Goal: Task Accomplishment & Management: Complete application form

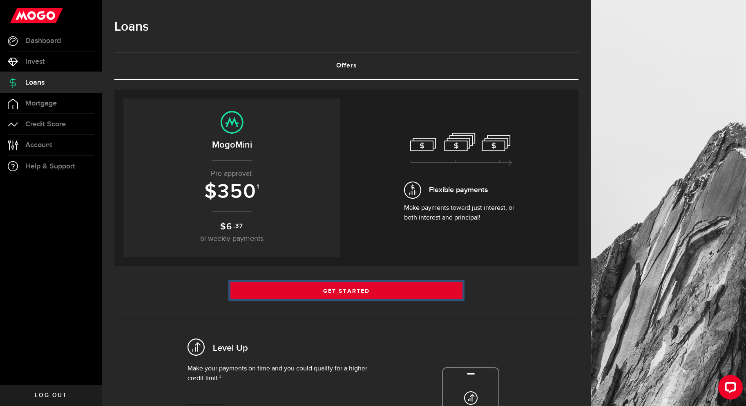
click at [366, 286] on link "Get Started" at bounding box center [346, 290] width 232 height 17
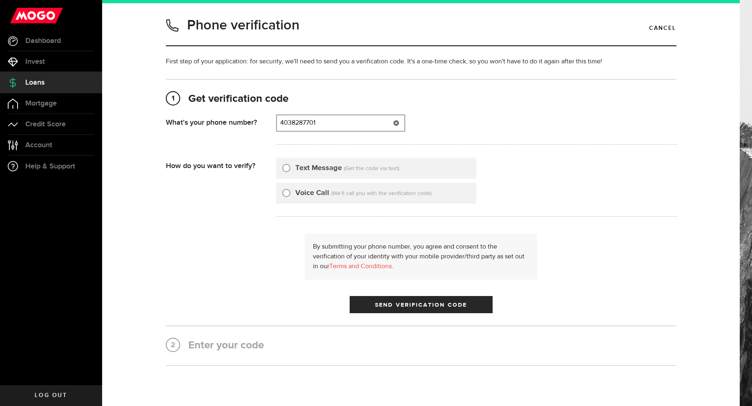
type input "4038287701"
click at [284, 172] on div "Text Message" at bounding box center [312, 168] width 60 height 11
click at [284, 169] on input "Text Message" at bounding box center [286, 167] width 8 height 8
radio input "true"
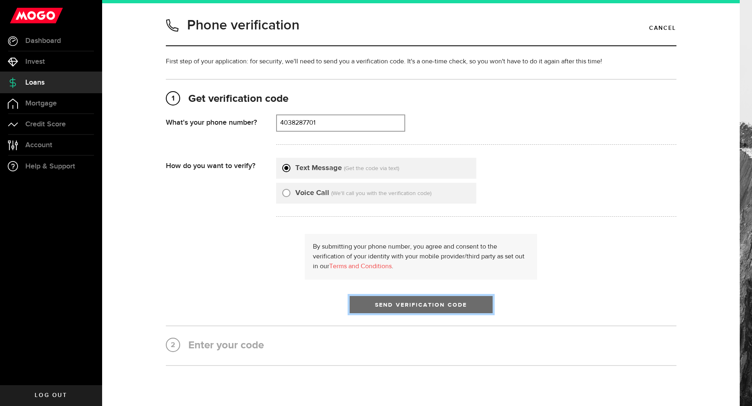
click at [363, 300] on button "Send Verification Code" at bounding box center [421, 304] width 143 height 17
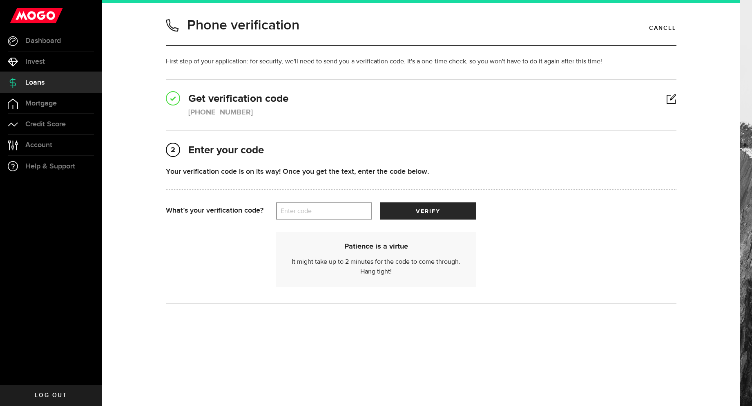
click at [299, 224] on div "Patience is a virtue It might take up to 2 minutes for the code to come through…" at bounding box center [421, 254] width 510 height 71
click at [303, 214] on label "Enter code" at bounding box center [324, 211] width 96 height 17
click at [303, 214] on input "Enter code" at bounding box center [324, 210] width 96 height 17
type input "52681"
click at [418, 210] on span "verify" at bounding box center [428, 211] width 25 height 6
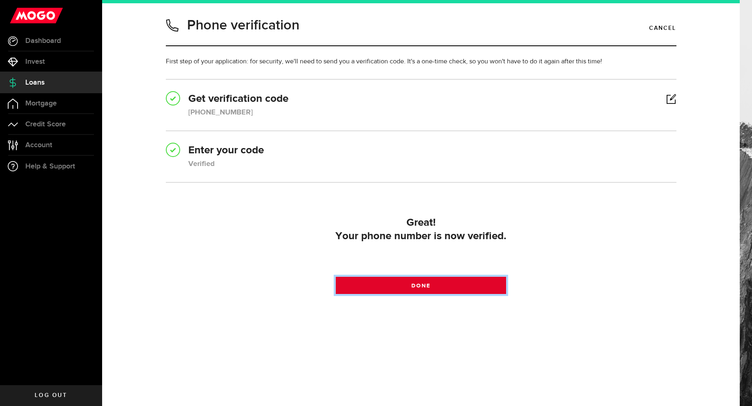
click at [395, 288] on link "Done" at bounding box center [421, 284] width 170 height 17
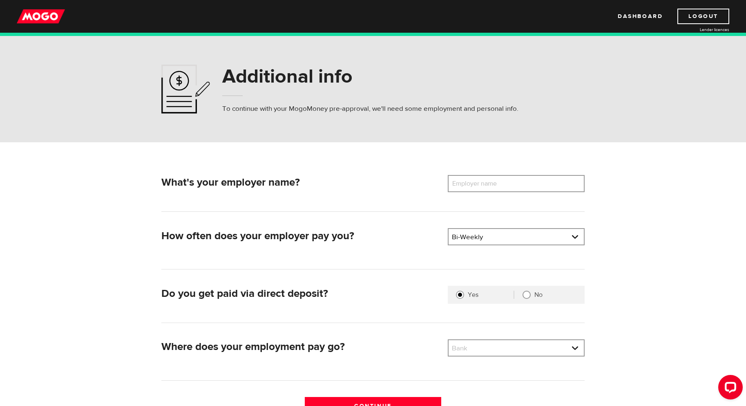
click at [497, 189] on label "Employer name" at bounding box center [481, 183] width 66 height 17
click at [497, 189] on input "Employer name" at bounding box center [516, 183] width 137 height 17
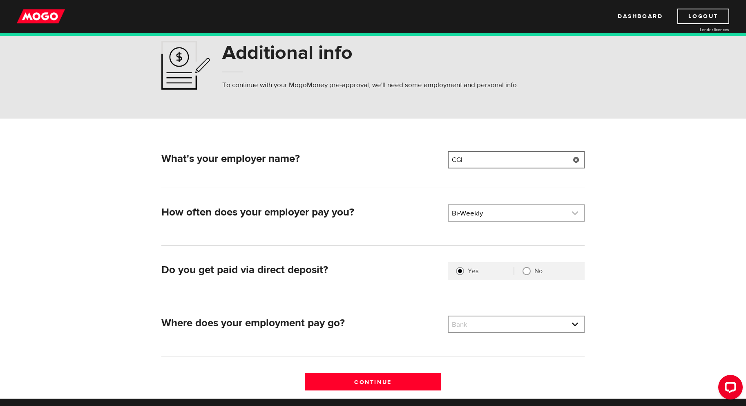
scroll to position [41, 0]
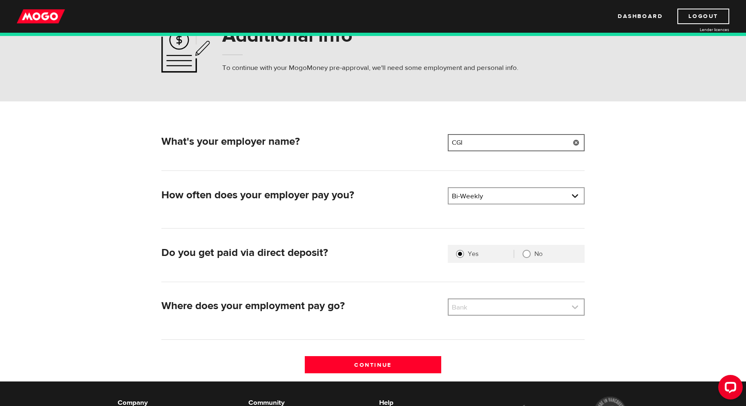
type input "CGI"
click at [466, 305] on link at bounding box center [515, 307] width 135 height 16
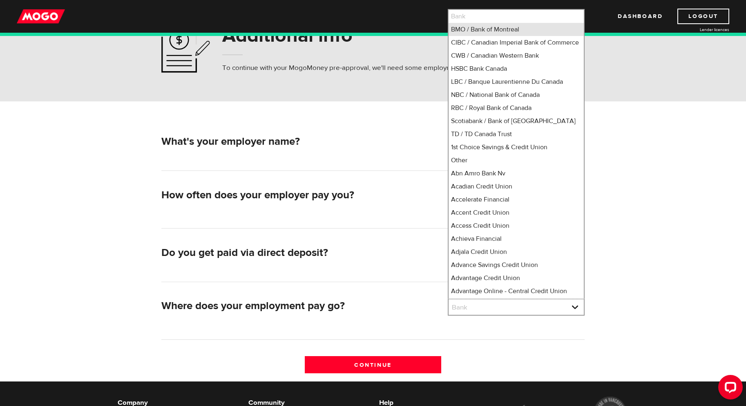
click at [478, 33] on li "BMO / Bank of Montreal" at bounding box center [515, 29] width 135 height 13
select select "1"
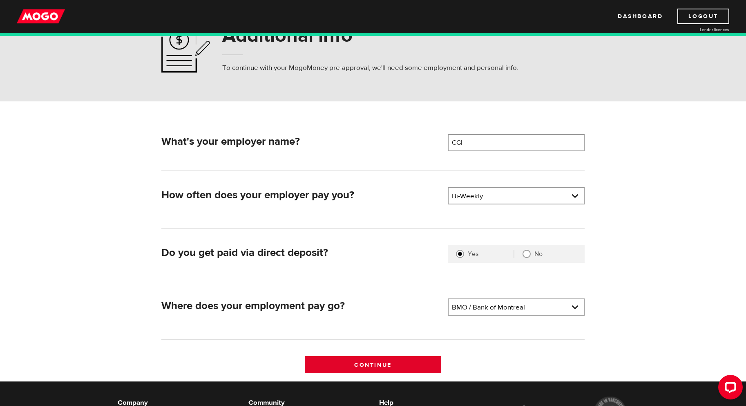
click at [363, 359] on input "Continue" at bounding box center [373, 364] width 137 height 17
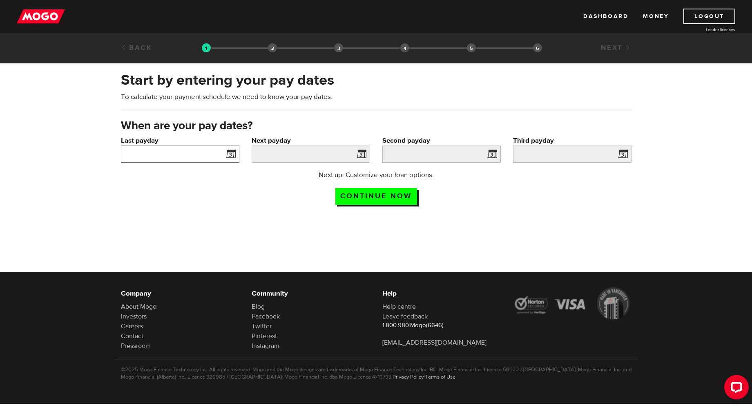
click at [214, 151] on input "Last payday" at bounding box center [180, 153] width 118 height 17
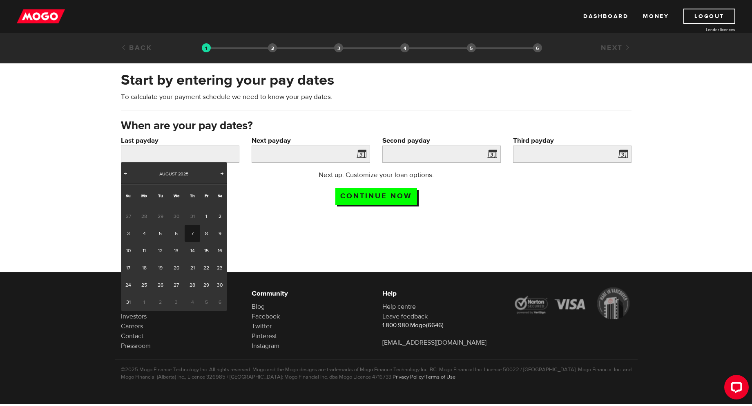
click at [193, 236] on link "7" at bounding box center [192, 233] width 15 height 17
type input "2025/08/07"
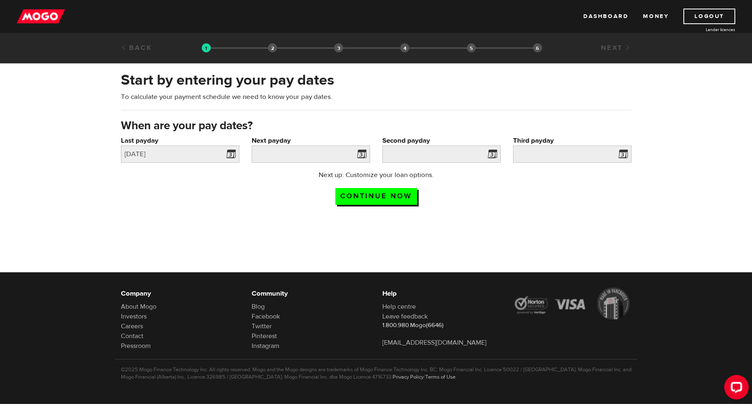
click at [360, 164] on div "Next payday Please enter your next pay date." at bounding box center [310, 153] width 131 height 34
click at [363, 156] on span at bounding box center [360, 155] width 12 height 13
click at [359, 159] on span at bounding box center [360, 155] width 12 height 13
click at [361, 157] on span at bounding box center [360, 155] width 12 height 13
click at [361, 149] on span at bounding box center [360, 155] width 12 height 13
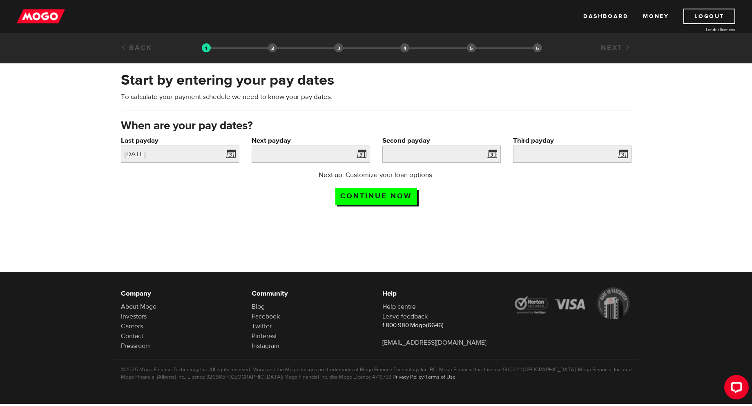
click at [355, 157] on span at bounding box center [360, 155] width 12 height 13
click at [320, 147] on input "Next payday" at bounding box center [311, 153] width 118 height 17
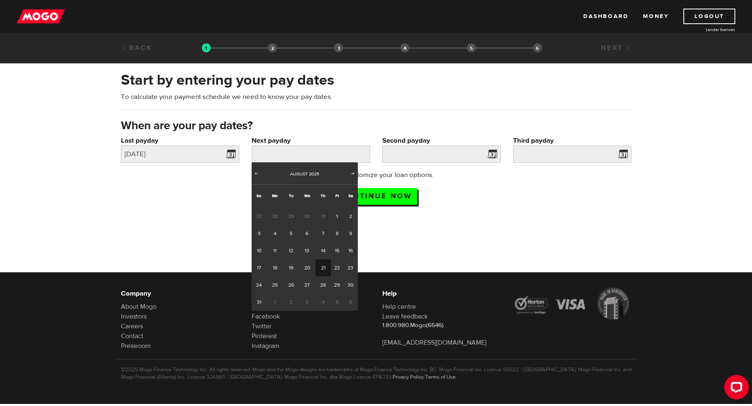
click at [319, 268] on link "21" at bounding box center [322, 267] width 15 height 17
type input "2025/08/21"
type input "2025/9/4"
type input "2025/9/18"
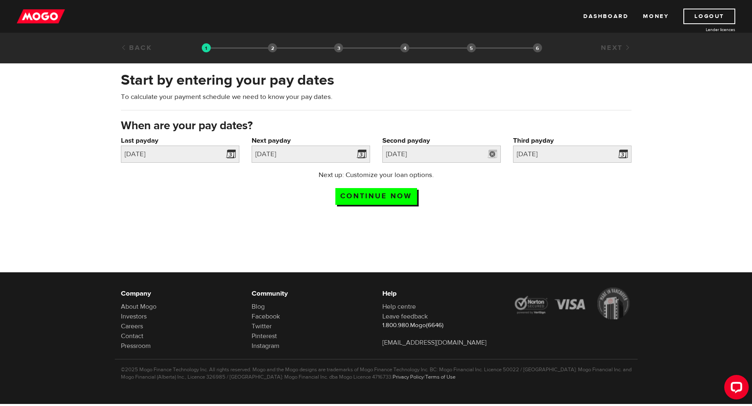
click at [489, 149] on link at bounding box center [492, 153] width 17 height 17
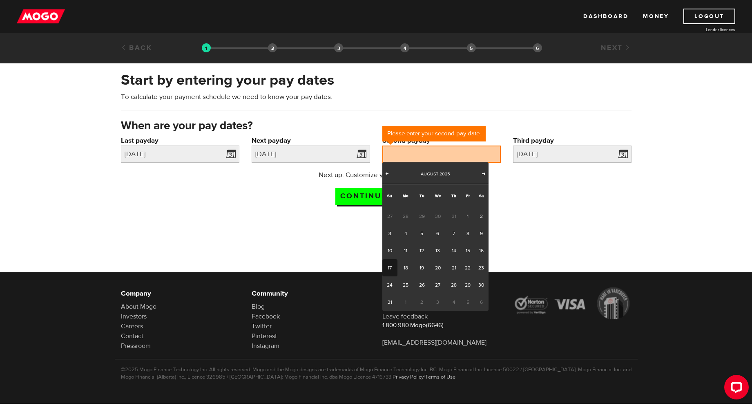
click at [480, 175] on span "Next" at bounding box center [483, 173] width 7 height 7
click at [450, 216] on link "4" at bounding box center [453, 215] width 15 height 17
type input "2025/09/04"
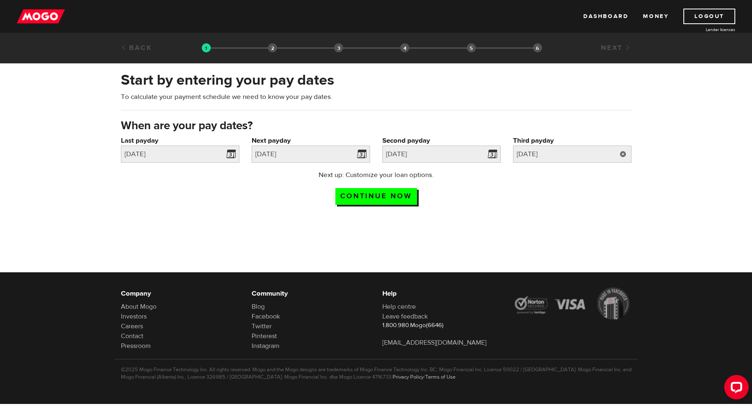
click at [615, 152] on link at bounding box center [623, 153] width 17 height 17
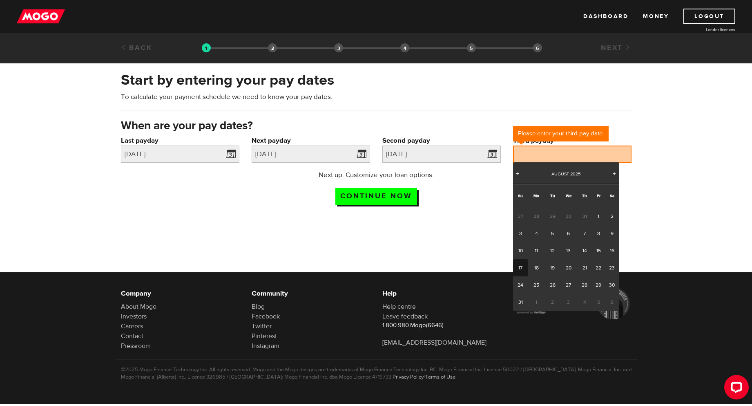
click at [606, 172] on div "August 2025" at bounding box center [566, 174] width 86 height 8
click at [614, 174] on span "Next" at bounding box center [614, 173] width 7 height 7
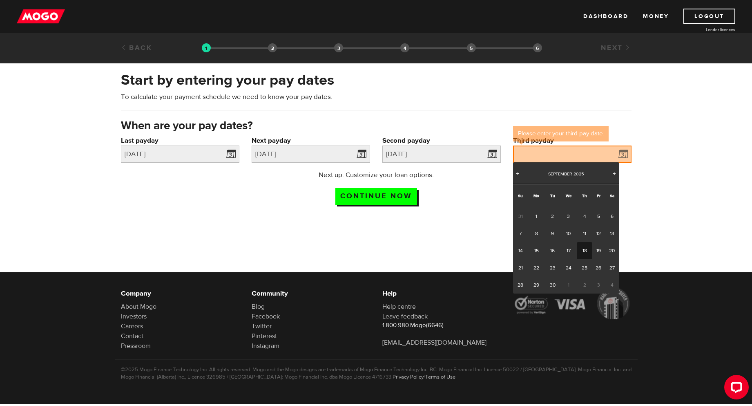
click at [583, 254] on link "18" at bounding box center [584, 250] width 15 height 17
type input "2025/09/18"
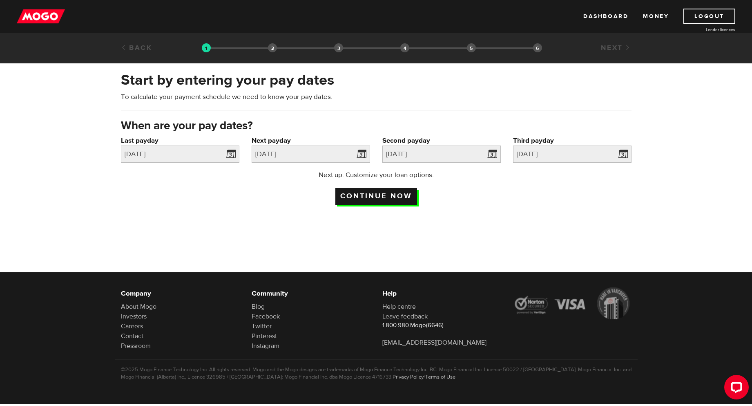
click at [378, 191] on input "Continue now" at bounding box center [376, 196] width 82 height 17
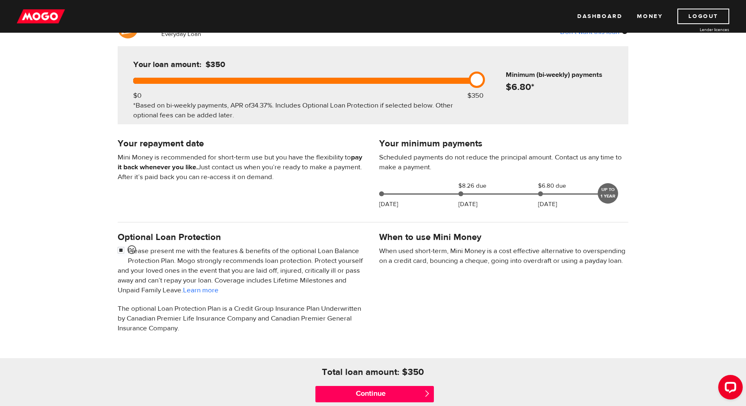
scroll to position [82, 0]
click at [120, 252] on input "checkbox" at bounding box center [123, 251] width 10 height 10
checkbox input "false"
click at [382, 390] on input "Continue" at bounding box center [374, 394] width 118 height 16
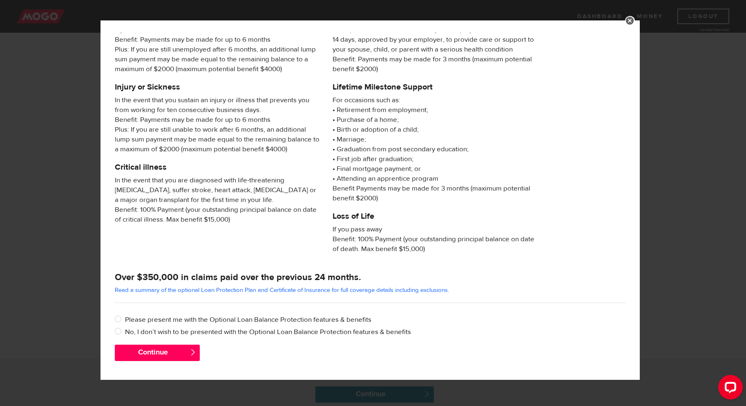
scroll to position [48, 0]
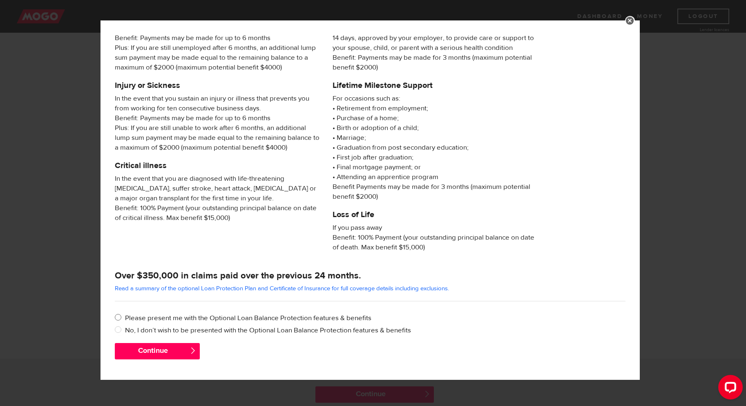
click at [138, 318] on label "Please present me with the Optional Loan Balance Protection features & benefits" at bounding box center [375, 318] width 500 height 10
click at [125, 318] on input "Please present me with the Optional Loan Balance Protection features & benefits" at bounding box center [120, 318] width 10 height 10
radio input "true"
click at [162, 328] on label "No, I don’t wish to be presented with the Optional Loan Balance Protection feat…" at bounding box center [375, 330] width 500 height 10
click at [125, 328] on input "No, I don’t wish to be presented with the Optional Loan Balance Protection feat…" at bounding box center [120, 330] width 10 height 10
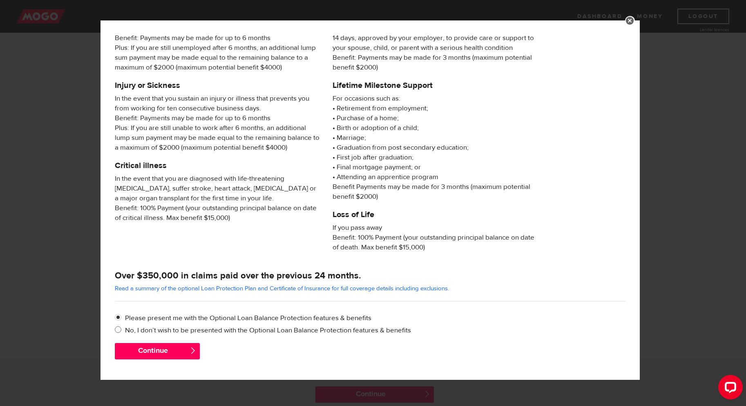
radio input "true"
click at [182, 348] on button "Continue" at bounding box center [157, 351] width 85 height 16
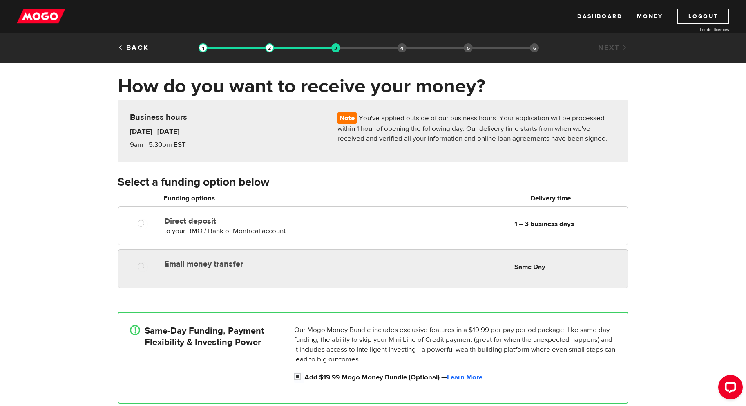
scroll to position [41, 0]
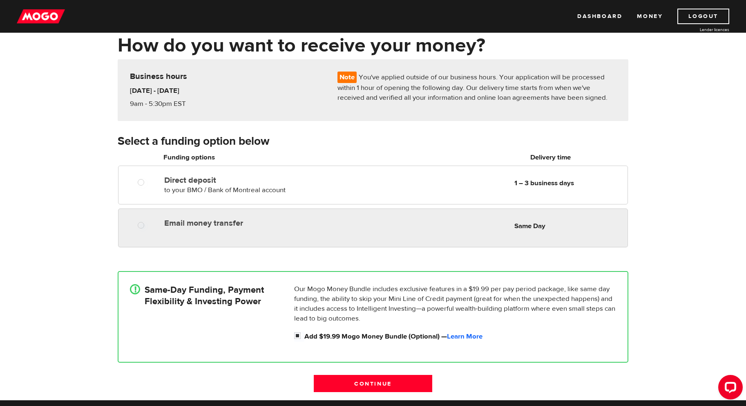
radio input "true"
click at [237, 227] on div "Email money transfer Delivery in Same Day Same Day" at bounding box center [394, 223] width 466 height 16
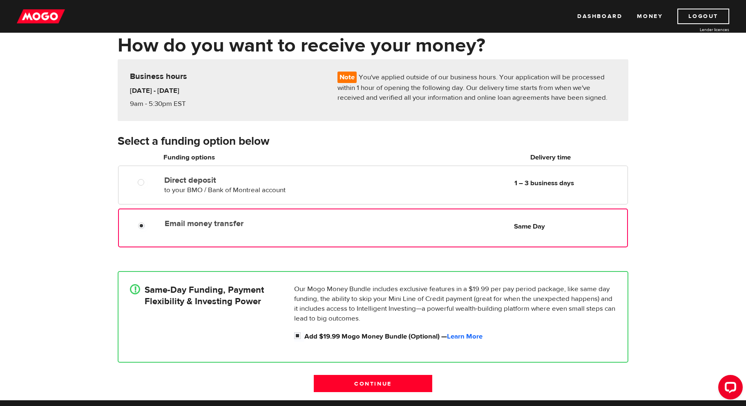
scroll to position [82, 0]
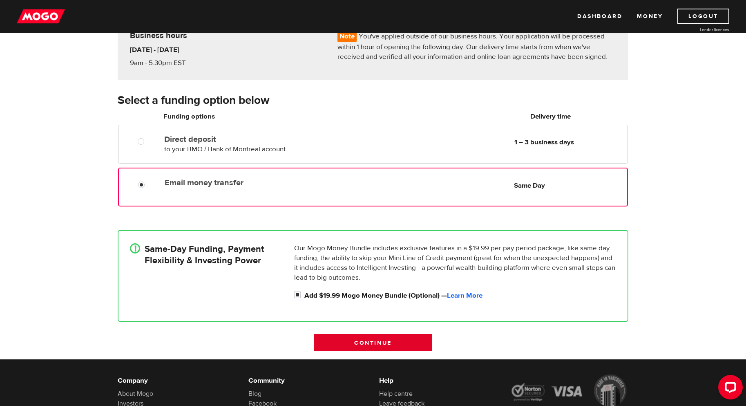
click at [350, 338] on input "Continue" at bounding box center [373, 342] width 118 height 17
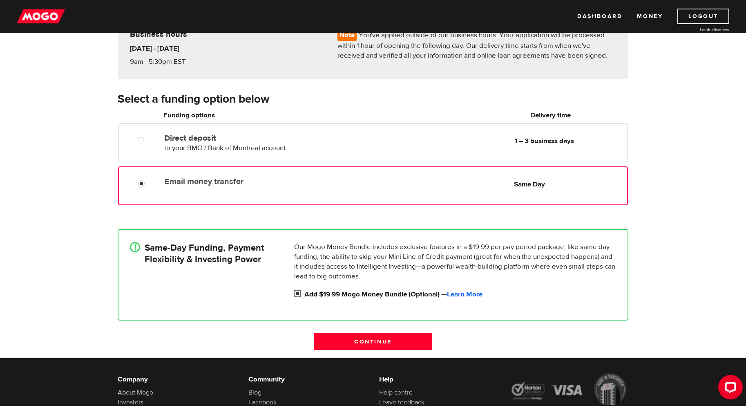
click at [299, 293] on input "Add $19.99 Mogo Money Bundle (Optional) — Learn More" at bounding box center [299, 294] width 10 height 10
checkbox input "false"
radio input "false"
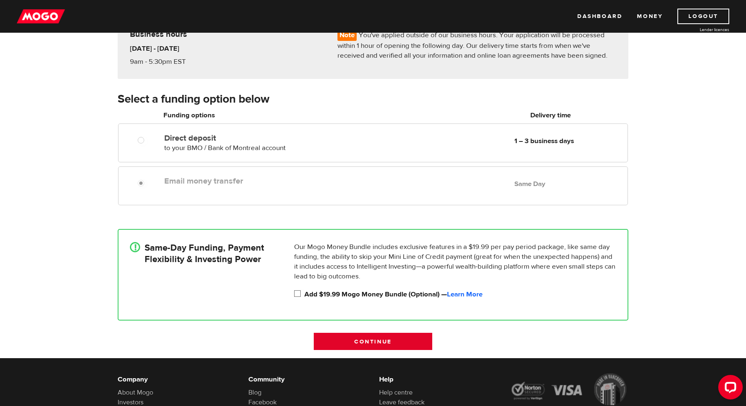
click at [363, 338] on input "Continue" at bounding box center [373, 340] width 118 height 17
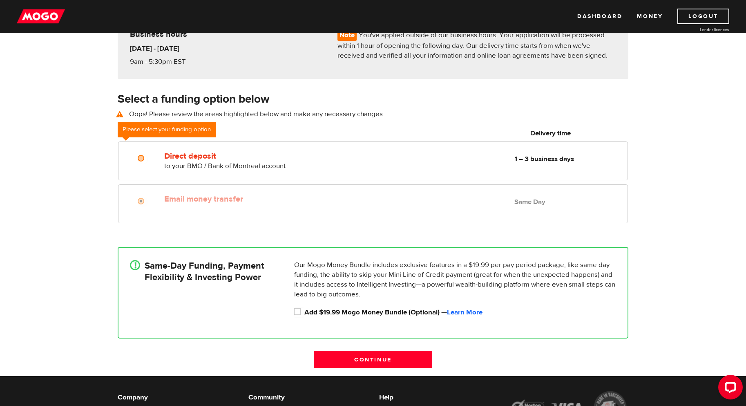
click at [158, 194] on div at bounding box center [139, 199] width 49 height 16
click at [152, 198] on div at bounding box center [143, 202] width 49 height 10
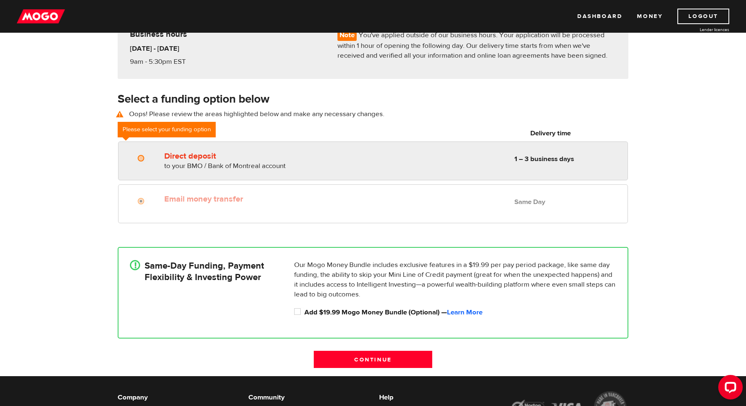
radio input "true"
click at [145, 155] on input "Direct deposit" at bounding box center [143, 159] width 10 height 10
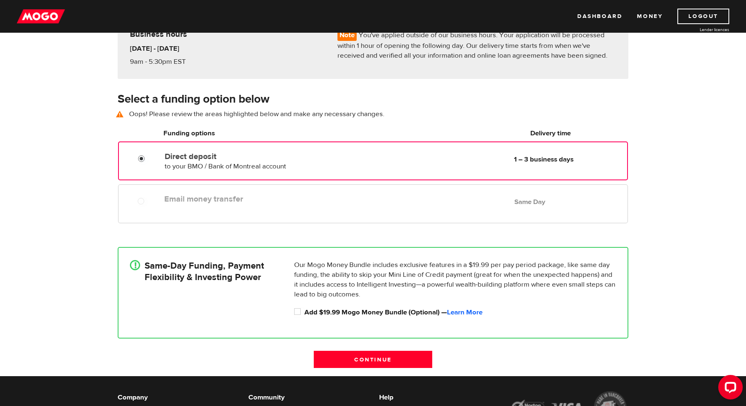
click at [150, 205] on div at bounding box center [143, 202] width 49 height 10
click at [181, 160] on div "Direct deposit to your BMO / Bank of Montreal account Delivery in 1 – 3 busines…" at bounding box center [258, 159] width 194 height 23
click at [300, 317] on div "! Same-Day Funding, Payment Flexibility & Investing Power Our Mogo Money Bundle…" at bounding box center [373, 292] width 510 height 91
click at [303, 316] on input "Add $19.99 Mogo Money Bundle (Optional) — Learn More" at bounding box center [299, 312] width 10 height 10
checkbox input "true"
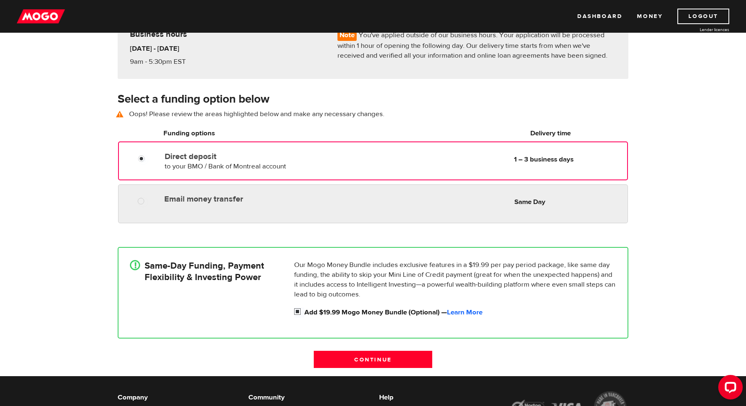
radio input "true"
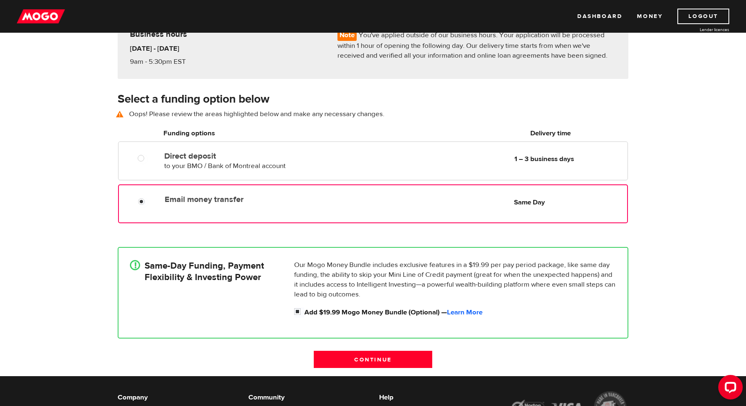
click at [203, 196] on label "Email money transfer" at bounding box center [258, 199] width 187 height 10
click at [148, 197] on input "Email money transfer" at bounding box center [143, 202] width 10 height 10
click at [346, 352] on input "Continue" at bounding box center [373, 358] width 118 height 17
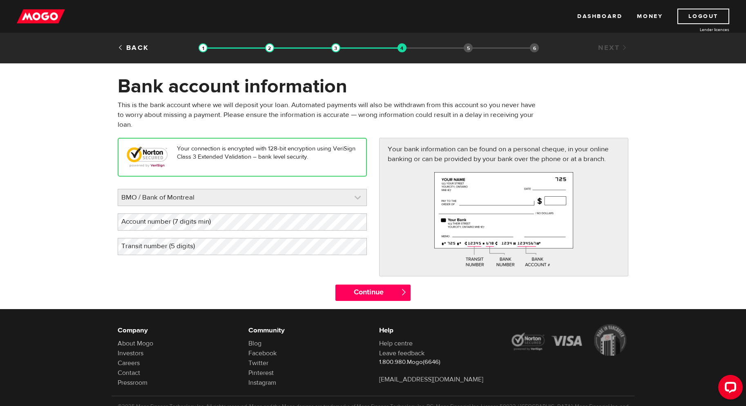
click at [232, 204] on link at bounding box center [242, 197] width 248 height 16
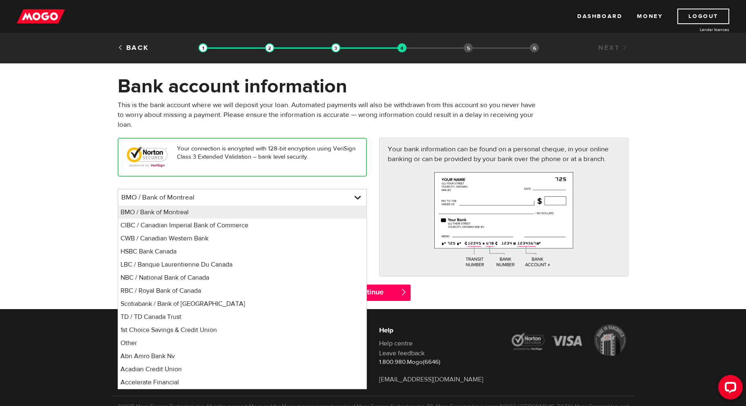
scroll to position [5744, 0]
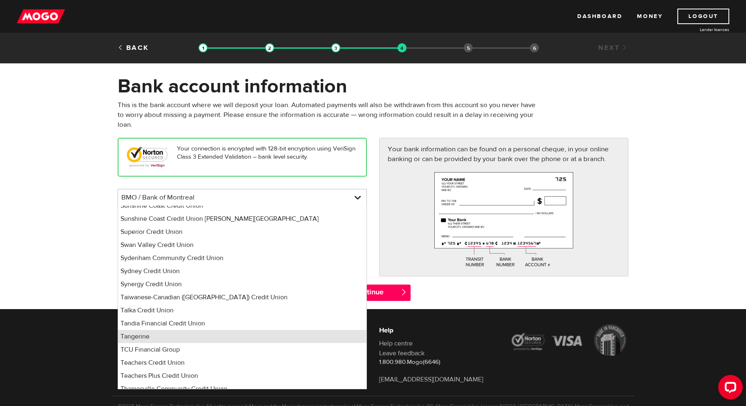
click at [155, 335] on li "Tangerine" at bounding box center [242, 336] width 248 height 13
select select "235"
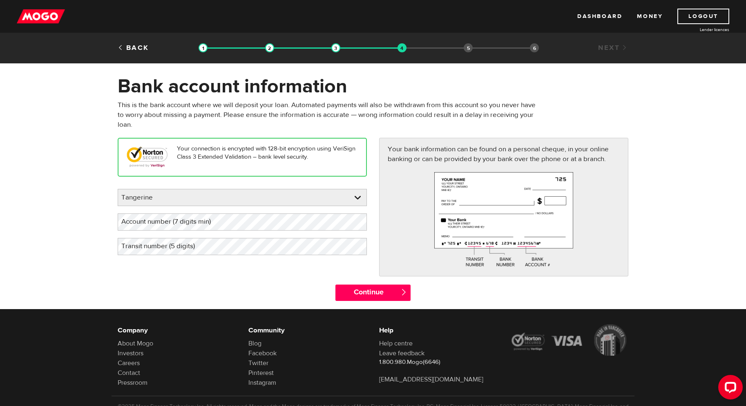
click at [184, 223] on label "Account number (7 digits min)" at bounding box center [173, 221] width 110 height 17
click at [177, 245] on label "Transit number (5 digits)" at bounding box center [165, 246] width 94 height 17
click at [369, 289] on input "Continue" at bounding box center [372, 292] width 75 height 16
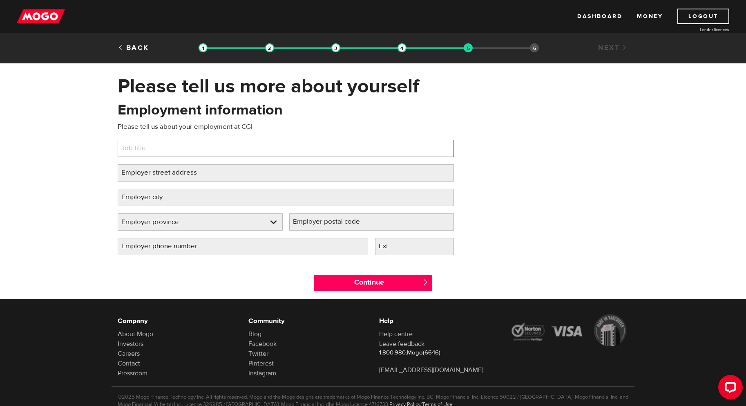
click at [168, 147] on input "Job title" at bounding box center [286, 148] width 336 height 17
type input "Consultant"
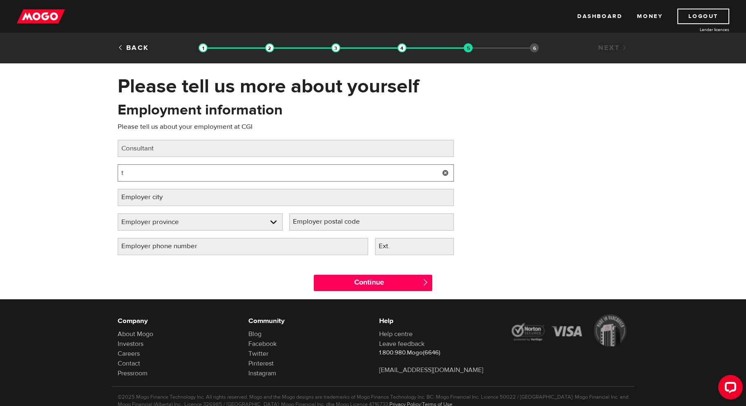
type input "t"
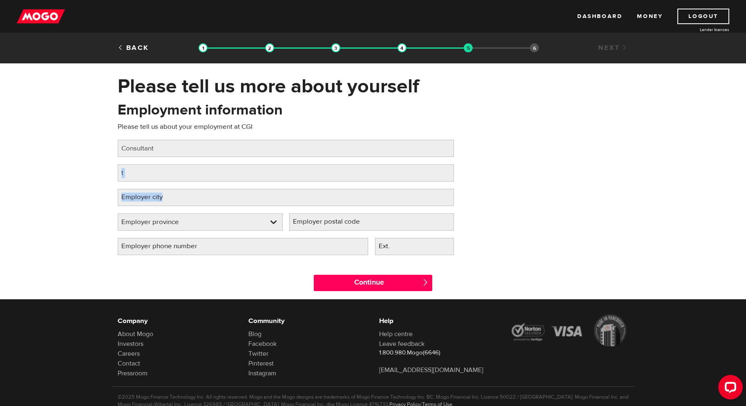
drag, startPoint x: 200, startPoint y: 181, endPoint x: 141, endPoint y: 169, distance: 60.4
click at [104, 160] on div "Please tell us more about yourself Oops! Please review the areas highlighted be…" at bounding box center [373, 186] width 746 height 225
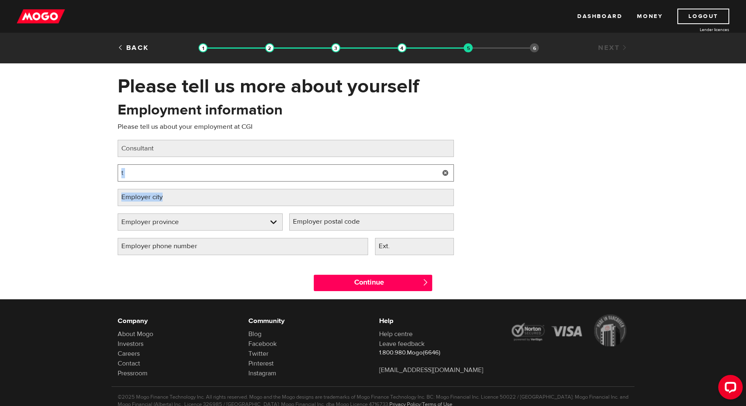
click at [152, 169] on input "t" at bounding box center [286, 172] width 336 height 17
paste input "[STREET_ADDRESS]"
drag, startPoint x: 277, startPoint y: 175, endPoint x: 205, endPoint y: 173, distance: 72.3
click at [205, 173] on input "[STREET_ADDRESS]" at bounding box center [286, 172] width 336 height 17
type input "[STREET_ADDRESS]"
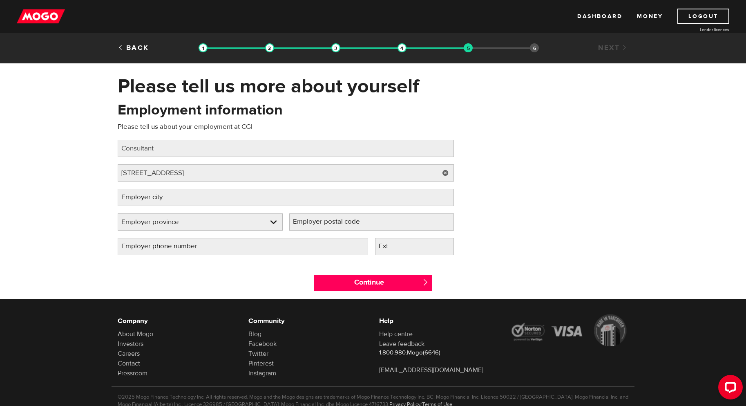
click at [296, 223] on label "Employer postal code" at bounding box center [332, 221] width 87 height 17
click at [296, 223] on input "Employer postal code" at bounding box center [371, 221] width 165 height 17
paste input "T2P 3H9"
type input "T2P 3H9"
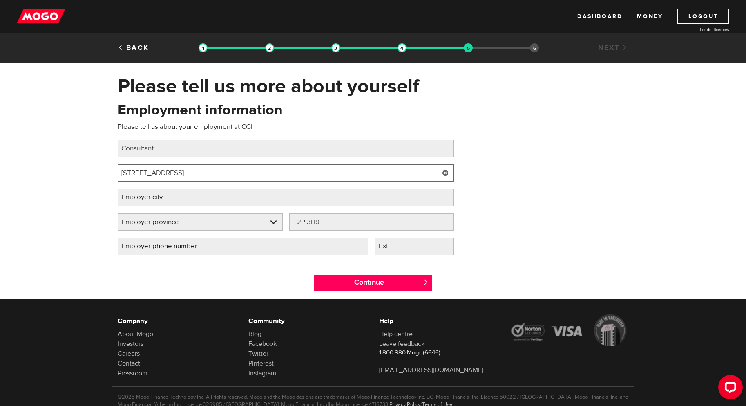
drag, startPoint x: 221, startPoint y: 167, endPoint x: 165, endPoint y: 174, distance: 56.5
click at [165, 174] on input "[STREET_ADDRESS]" at bounding box center [286, 172] width 336 height 17
type input "[STREET_ADDRESS]"
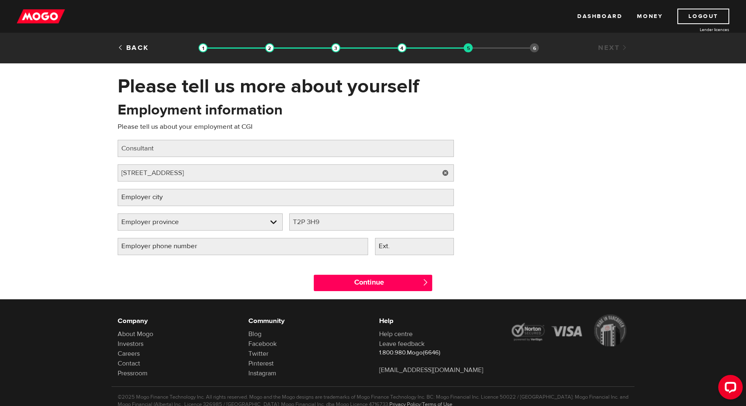
click at [161, 195] on label "Employer city" at bounding box center [149, 197] width 62 height 17
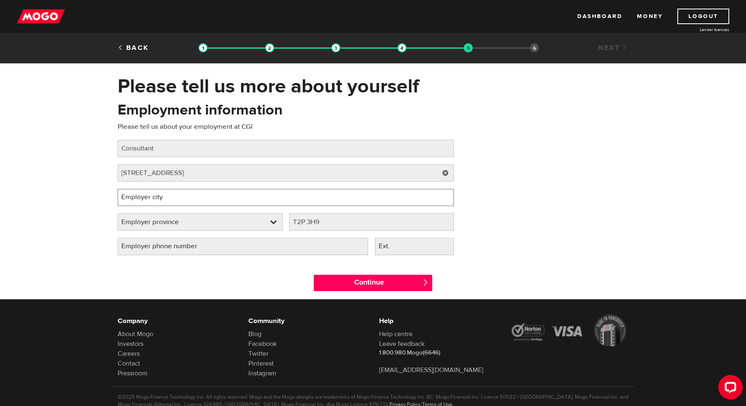
click at [161, 195] on input "Employer city" at bounding box center [286, 197] width 336 height 17
type input "[GEOGRAPHIC_DATA]"
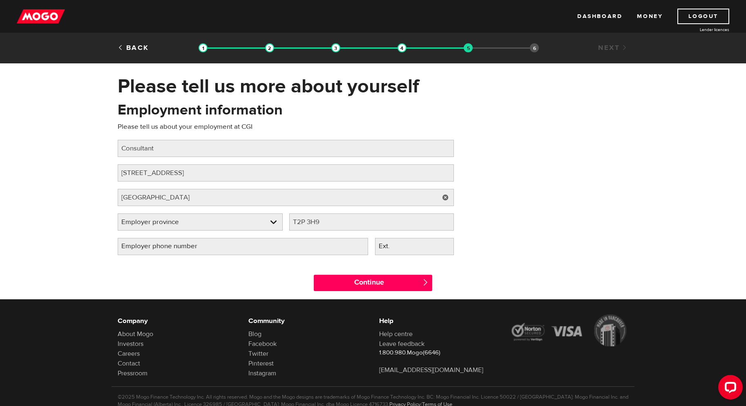
click at [372, 248] on div "Ext." at bounding box center [415, 250] width 86 height 25
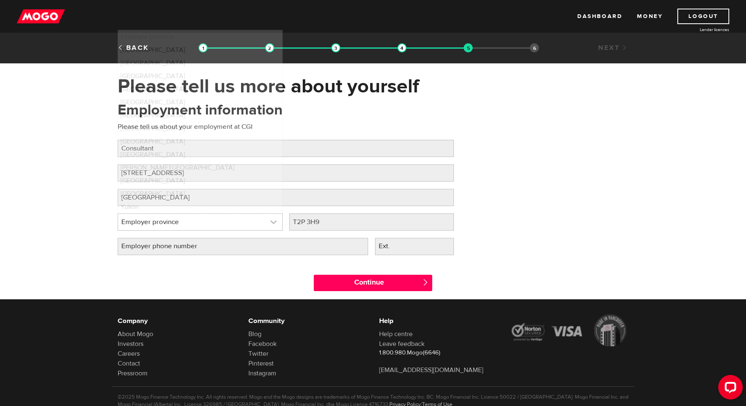
click at [209, 226] on link at bounding box center [200, 222] width 164 height 16
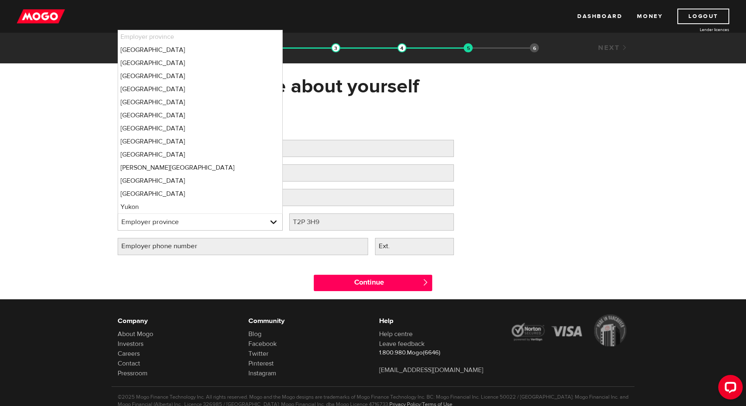
click at [167, 42] on li "Employer province" at bounding box center [200, 36] width 164 height 13
click at [122, 45] on li "Alberta" at bounding box center [200, 49] width 164 height 13
select select "AB"
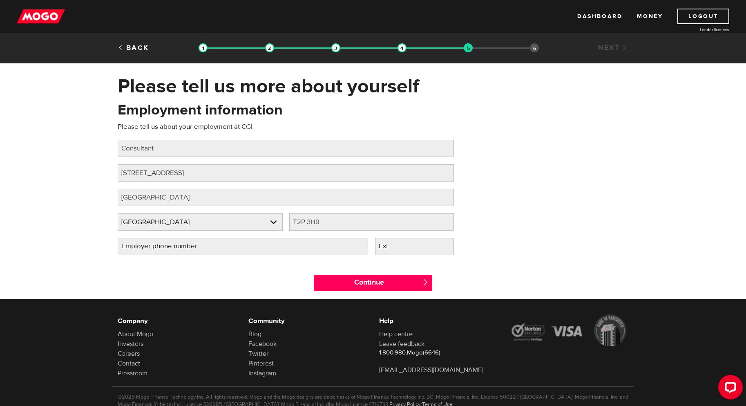
click at [403, 248] on label "Ext." at bounding box center [390, 246] width 31 height 17
click at [403, 248] on input "Ext." at bounding box center [414, 246] width 79 height 17
type input "40358908"
drag, startPoint x: 423, startPoint y: 245, endPoint x: 304, endPoint y: 236, distance: 119.2
click at [304, 236] on div "Employment information Please tell us about your employment at CGI Job title Pl…" at bounding box center [285, 181] width 348 height 162
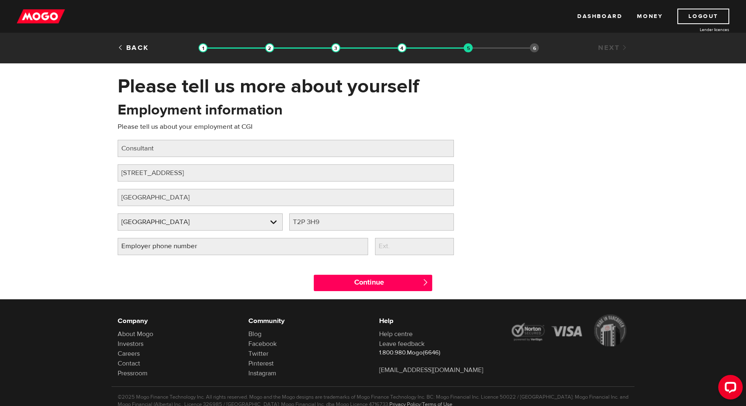
click at [346, 293] on div "Continue " at bounding box center [373, 280] width 131 height 37
click at [354, 279] on input "Continue" at bounding box center [373, 282] width 118 height 16
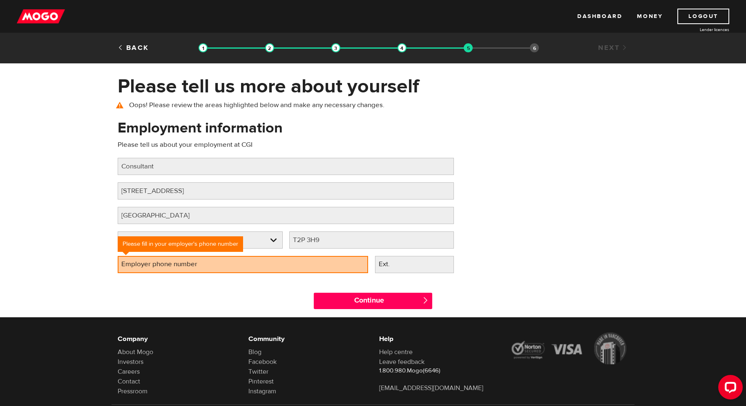
click at [213, 268] on label "Employer phone number" at bounding box center [166, 264] width 96 height 17
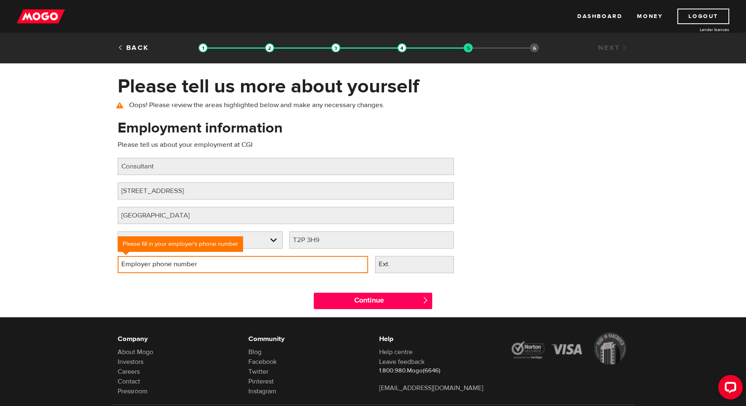
click at [213, 268] on input "Employer phone number" at bounding box center [243, 264] width 250 height 17
type input "[PHONE_NUMBER]"
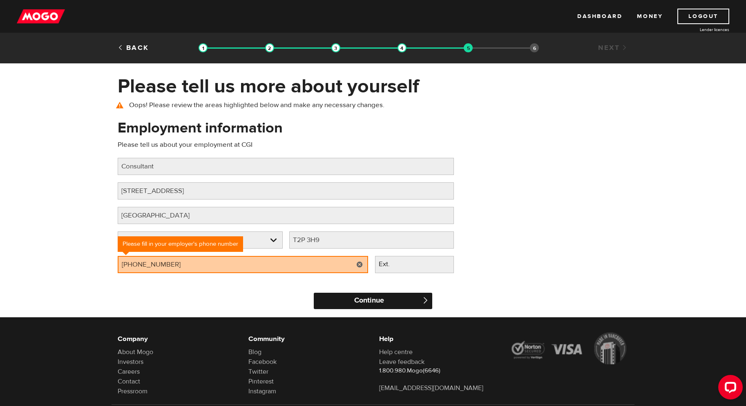
click at [372, 294] on input "Continue" at bounding box center [373, 300] width 118 height 16
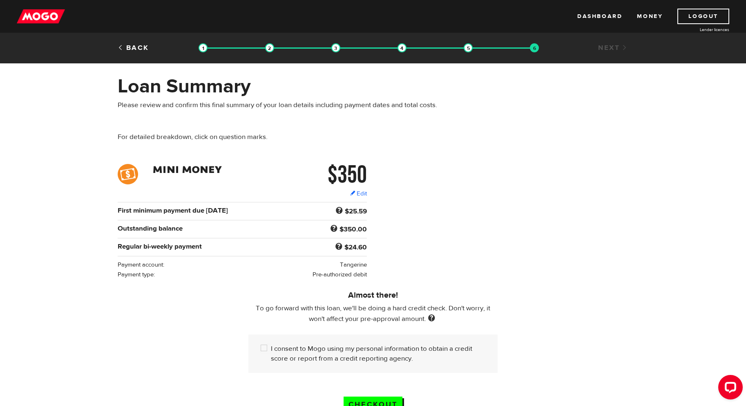
scroll to position [41, 0]
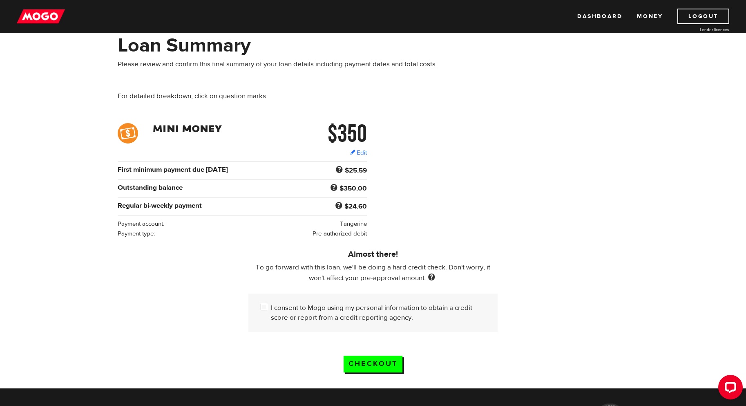
click at [274, 308] on label "I consent to Mogo using my personal information to obtain a credit score or rep…" at bounding box center [378, 313] width 214 height 20
click at [271, 308] on input "I consent to Mogo using my personal information to obtain a credit score or rep…" at bounding box center [266, 308] width 10 height 10
checkbox input "true"
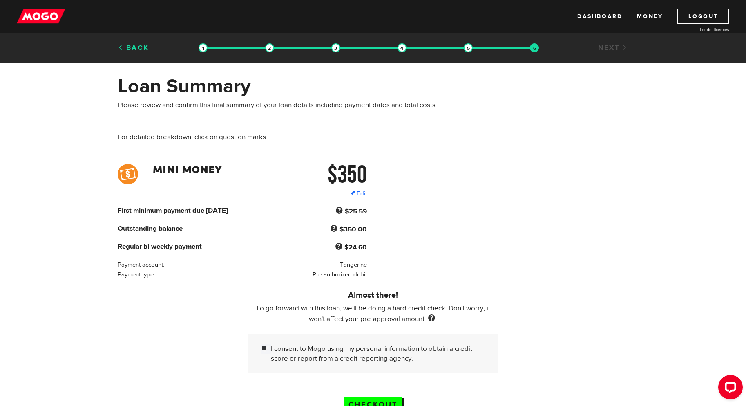
click at [143, 47] on link "Back" at bounding box center [133, 47] width 31 height 9
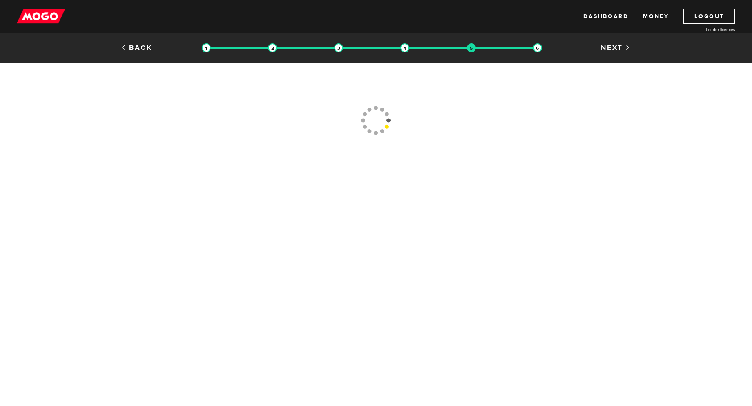
click at [143, 47] on link "Back" at bounding box center [136, 47] width 31 height 9
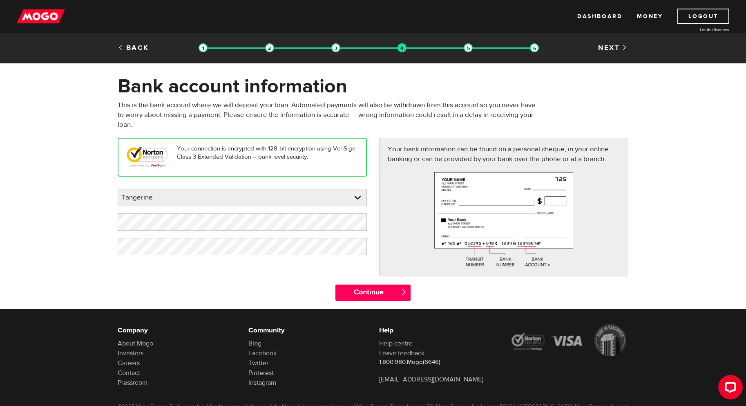
click at [143, 47] on link "Back" at bounding box center [133, 47] width 31 height 9
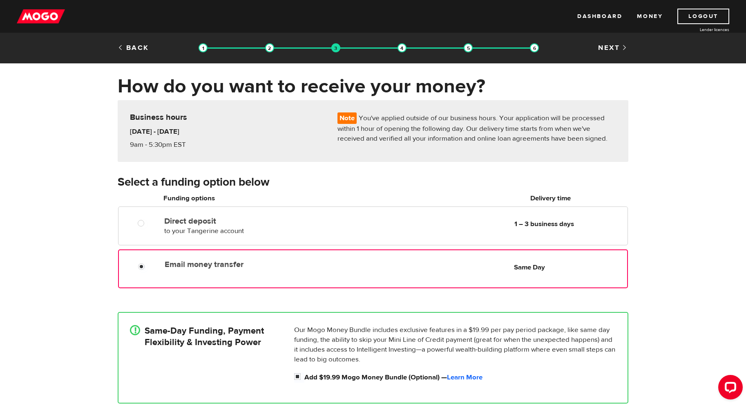
click at [154, 265] on div at bounding box center [144, 267] width 49 height 10
click at [618, 45] on link "Next" at bounding box center [613, 47] width 30 height 9
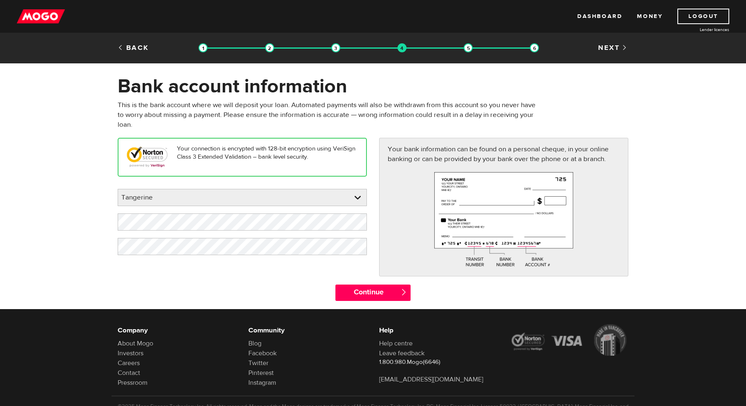
click at [165, 48] on div "Back" at bounding box center [154, 48] width 87 height 10
click at [145, 42] on div "Back Loan approval Loan select Funding select Bank account information Employme…" at bounding box center [373, 48] width 746 height 31
click at [145, 44] on link "Back" at bounding box center [133, 47] width 31 height 9
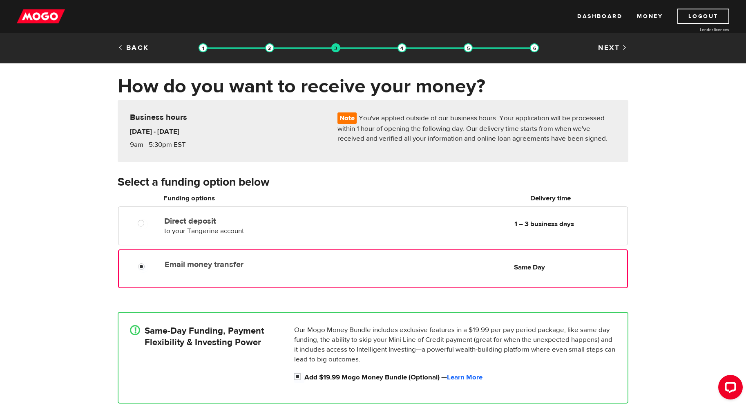
click at [594, 52] on div "Next" at bounding box center [590, 48] width 87 height 10
click at [606, 54] on div "Back Loan approval Loan select Funding select Bank account information Employme…" at bounding box center [372, 49] width 523 height 12
click at [610, 51] on link "Next" at bounding box center [613, 47] width 30 height 9
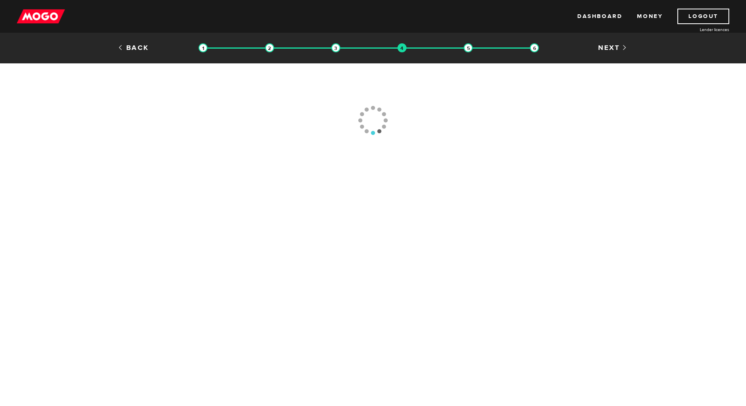
click at [610, 51] on link "Next" at bounding box center [613, 47] width 30 height 9
type input "[PHONE_NUMBER]"
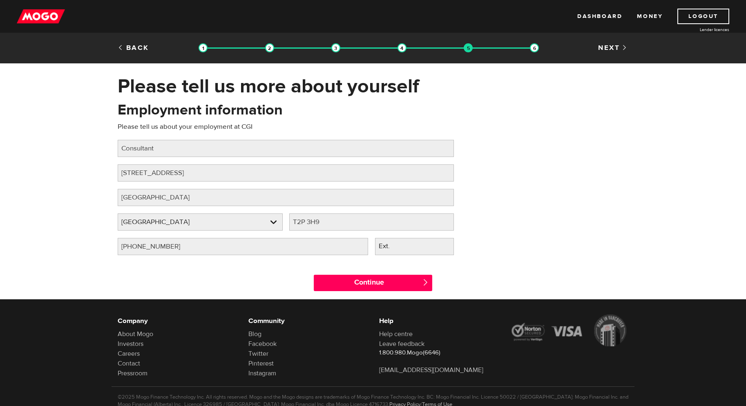
click at [610, 51] on link "Next" at bounding box center [613, 47] width 30 height 9
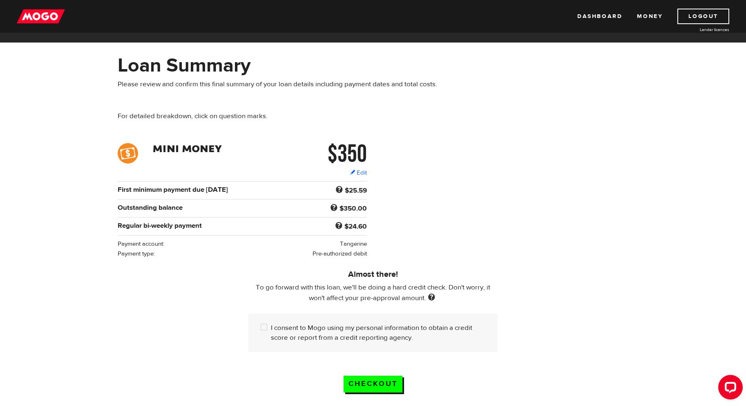
scroll to position [82, 0]
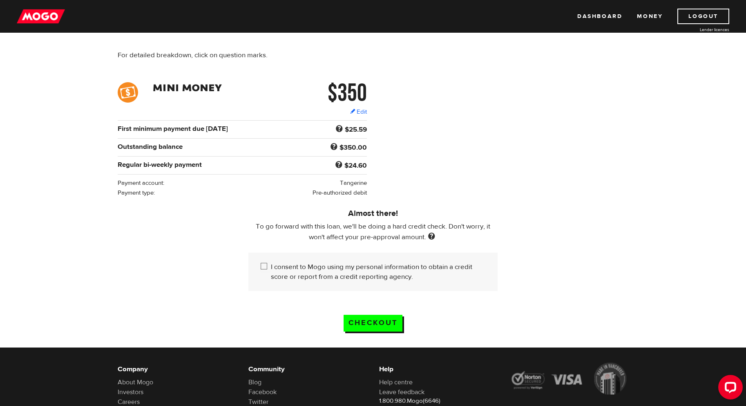
click at [357, 259] on div "I consent to Mogo using my personal information to obtain a credit score or rep…" at bounding box center [372, 271] width 249 height 38
click at [354, 267] on label "I consent to Mogo using my personal information to obtain a credit score or rep…" at bounding box center [378, 272] width 214 height 20
click at [271, 267] on input "I consent to Mogo using my personal information to obtain a credit score or rep…" at bounding box center [266, 267] width 10 height 10
checkbox input "true"
click at [369, 320] on input "Checkout" at bounding box center [372, 322] width 59 height 17
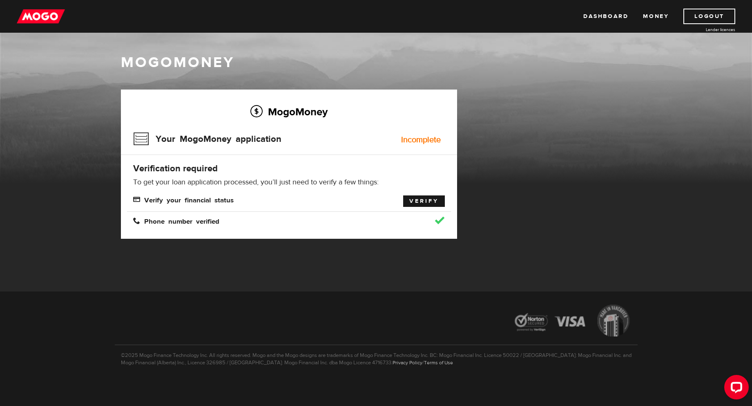
click at [425, 204] on link "Verify" at bounding box center [424, 200] width 42 height 11
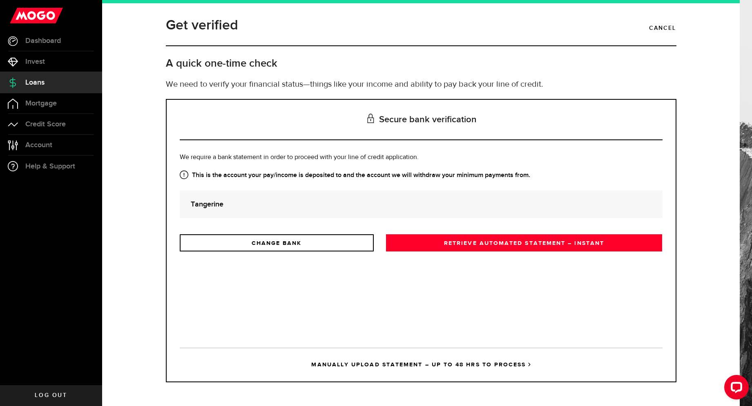
click at [283, 252] on div "Is this the bank account you want us to get your bank statements from? We requi…" at bounding box center [421, 243] width 483 height 183
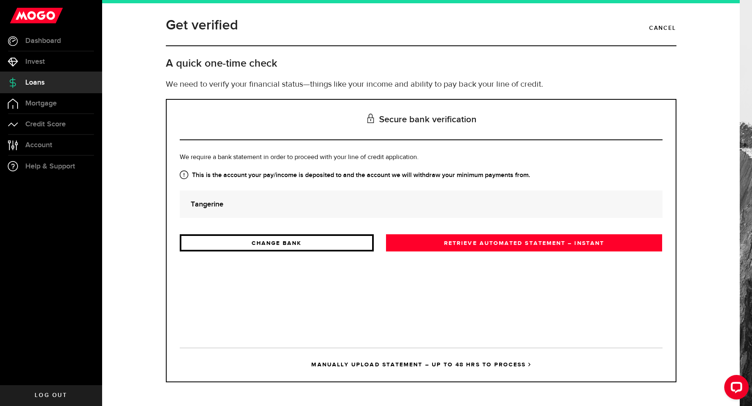
click at [288, 248] on link "CHANGE BANK" at bounding box center [277, 242] width 194 height 17
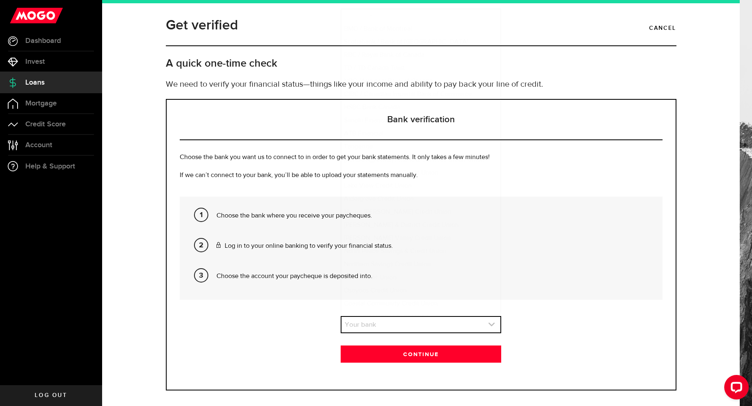
click at [368, 325] on link "expand select" at bounding box center [420, 325] width 159 height 16
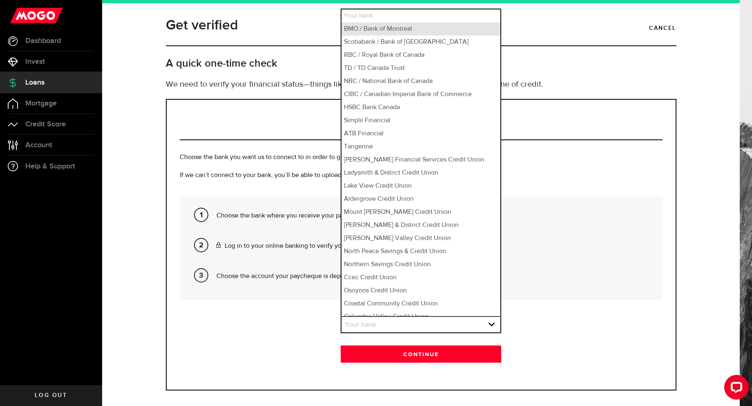
click at [383, 31] on li "BMO / Bank of Montreal" at bounding box center [420, 28] width 159 height 13
select select "1"
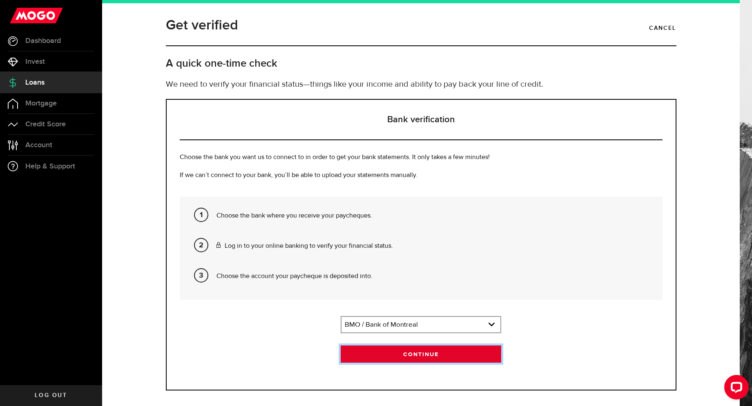
click at [384, 352] on button "Continue" at bounding box center [421, 353] width 161 height 17
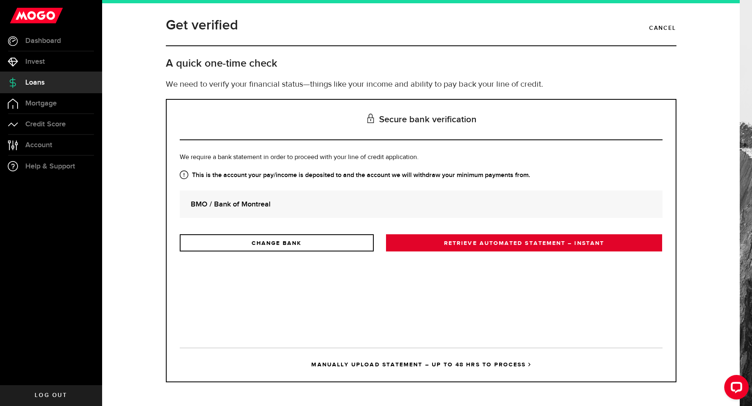
click at [466, 242] on link "RETRIEVE AUTOMATED STATEMENT – INSTANT" at bounding box center [524, 242] width 276 height 17
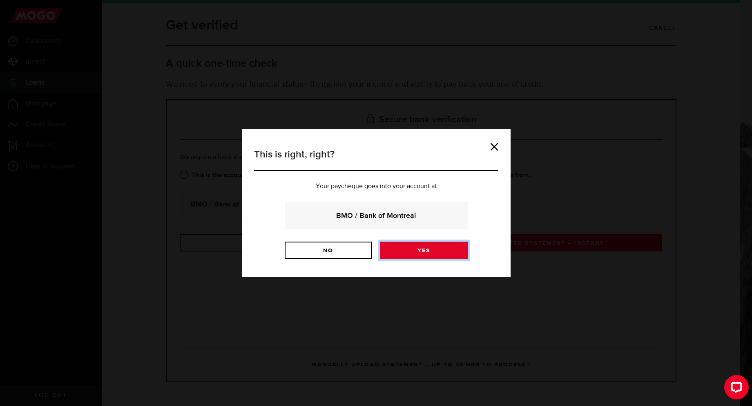
click at [406, 249] on link "Yes" at bounding box center [423, 249] width 87 height 17
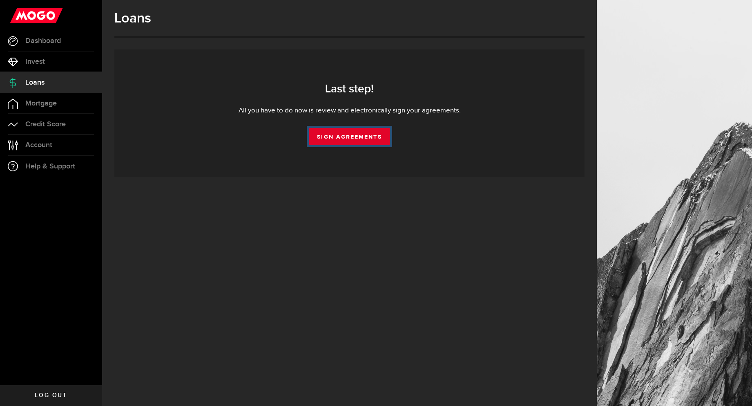
click at [334, 142] on link "Sign Agreements" at bounding box center [349, 136] width 81 height 17
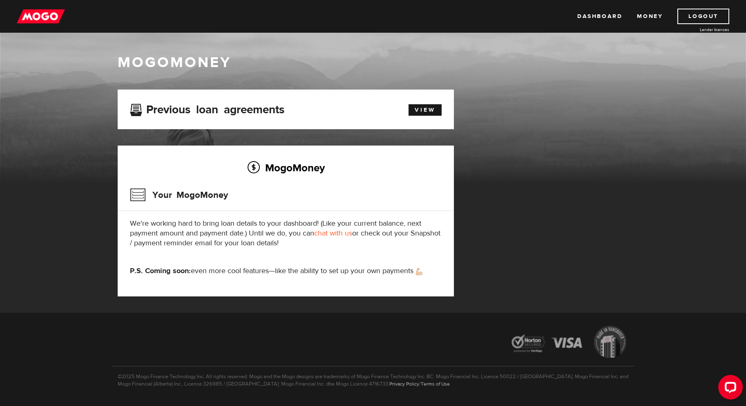
click at [419, 102] on div "View" at bounding box center [421, 109] width 54 height 14
click at [422, 114] on link "View" at bounding box center [424, 109] width 33 height 11
click at [648, 14] on link "Money" at bounding box center [650, 17] width 26 height 16
click at [38, 23] on img at bounding box center [41, 17] width 48 height 16
click at [416, 113] on link "View" at bounding box center [424, 109] width 33 height 11
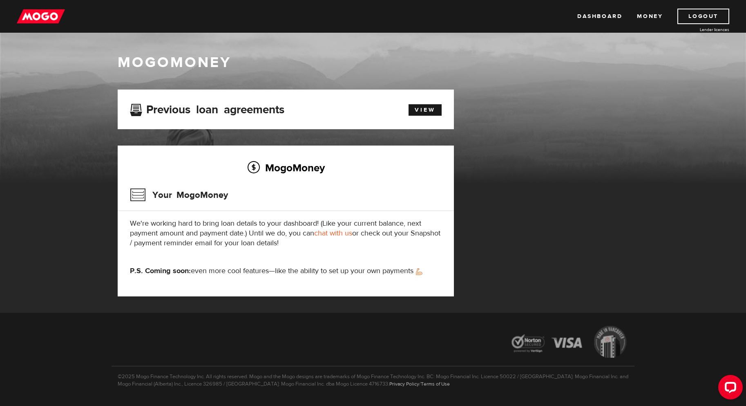
click at [35, 32] on div "Dashboard Money Logout Lender licences Dashboard Money Logout Lender licences" at bounding box center [373, 16] width 746 height 33
click at [44, 24] on img at bounding box center [41, 17] width 48 height 16
click at [433, 107] on link "View" at bounding box center [424, 109] width 33 height 11
click at [40, 15] on img at bounding box center [41, 17] width 48 height 16
